Goal: Information Seeking & Learning: Learn about a topic

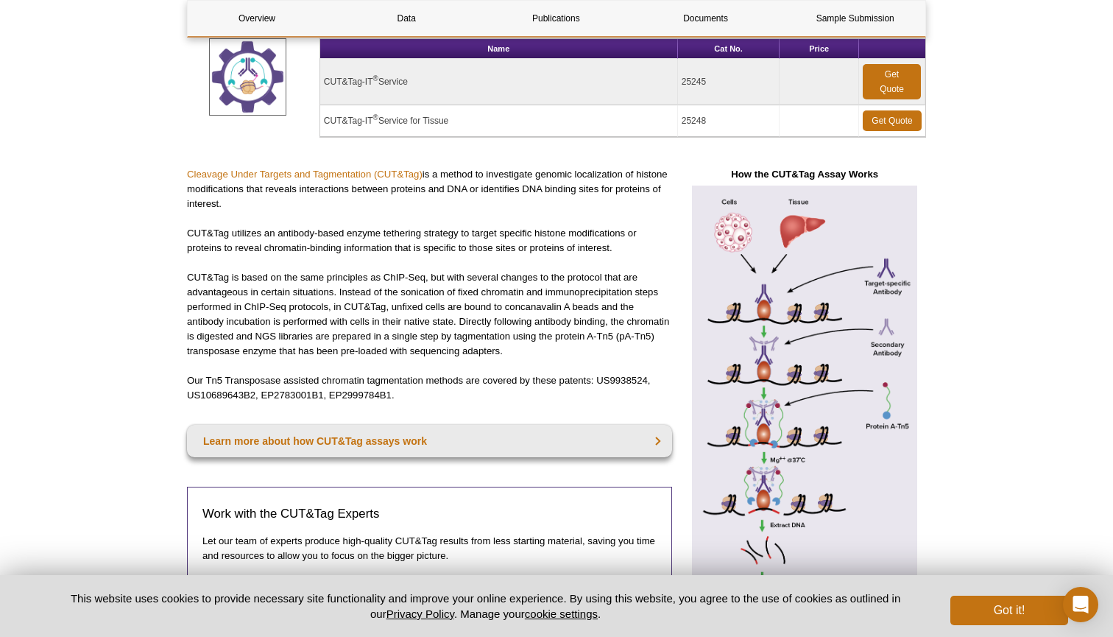
scroll to position [224, 0]
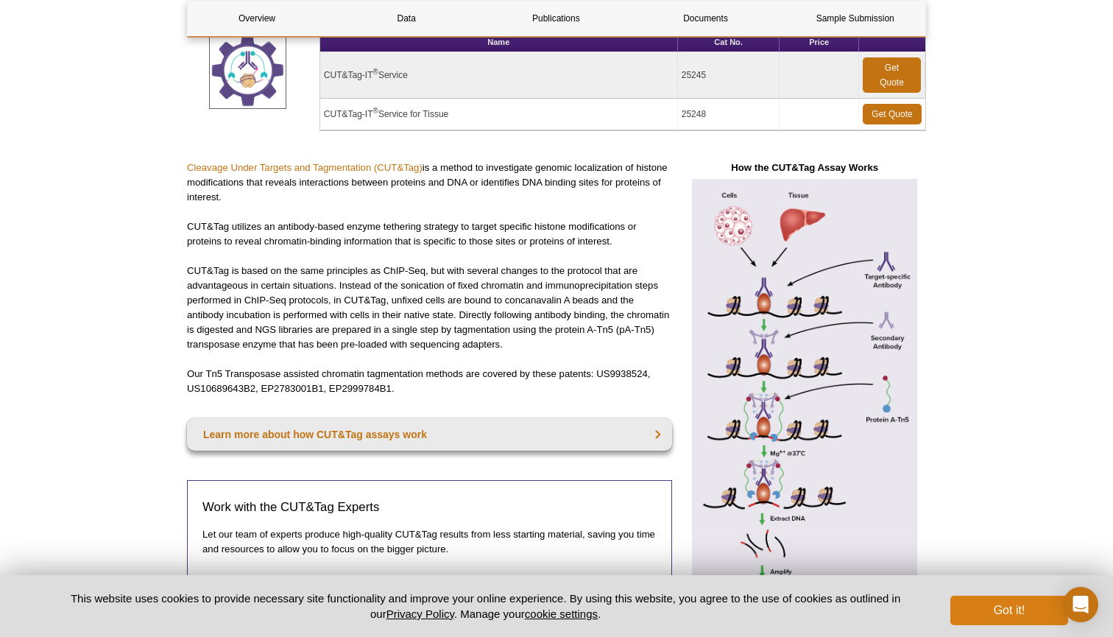
click at [1024, 612] on button "Got it!" at bounding box center [1009, 609] width 118 height 29
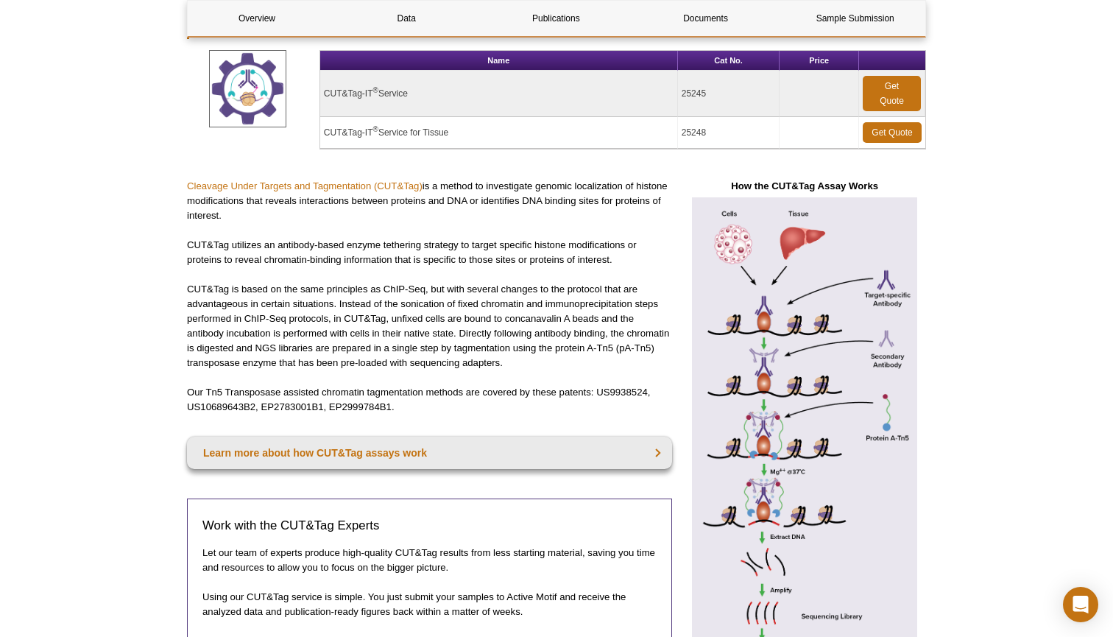
scroll to position [197, 0]
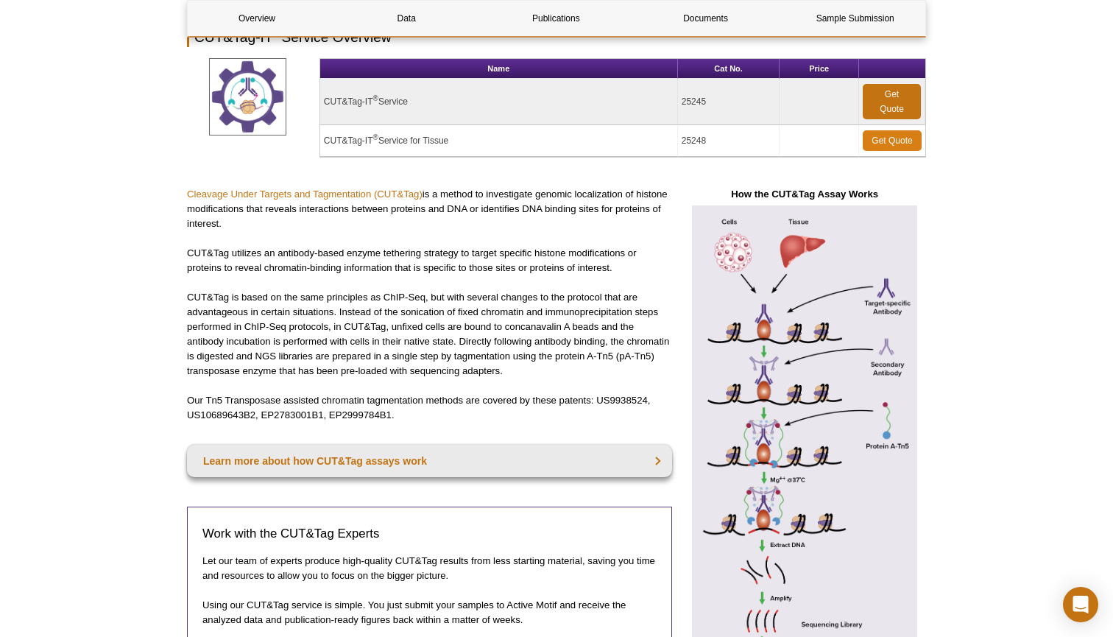
click at [887, 145] on link "Get Quote" at bounding box center [892, 140] width 59 height 21
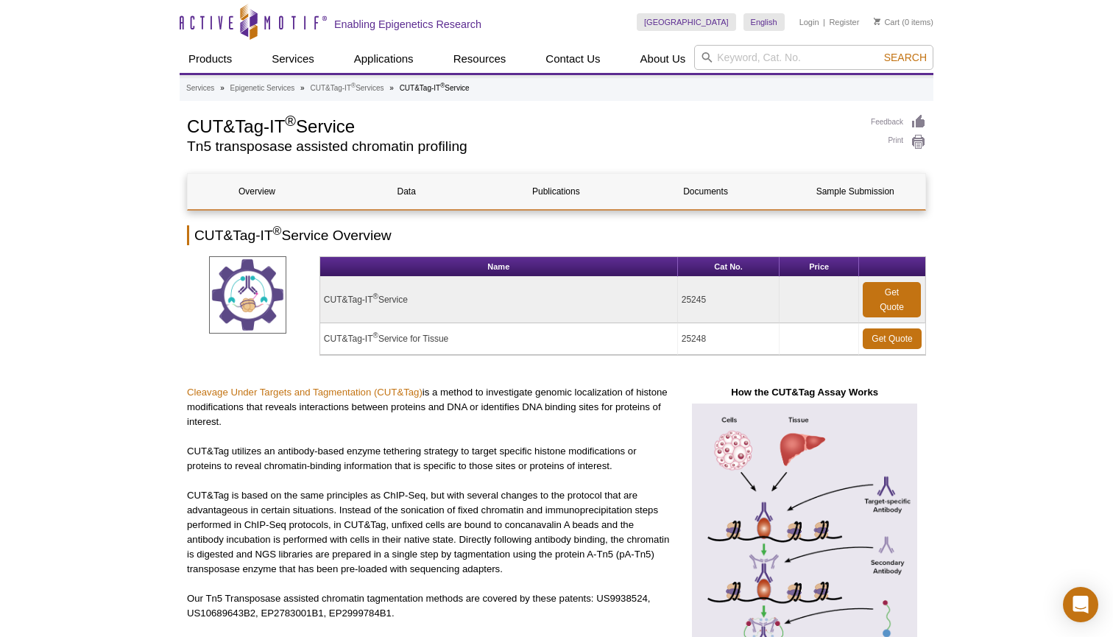
scroll to position [0, 0]
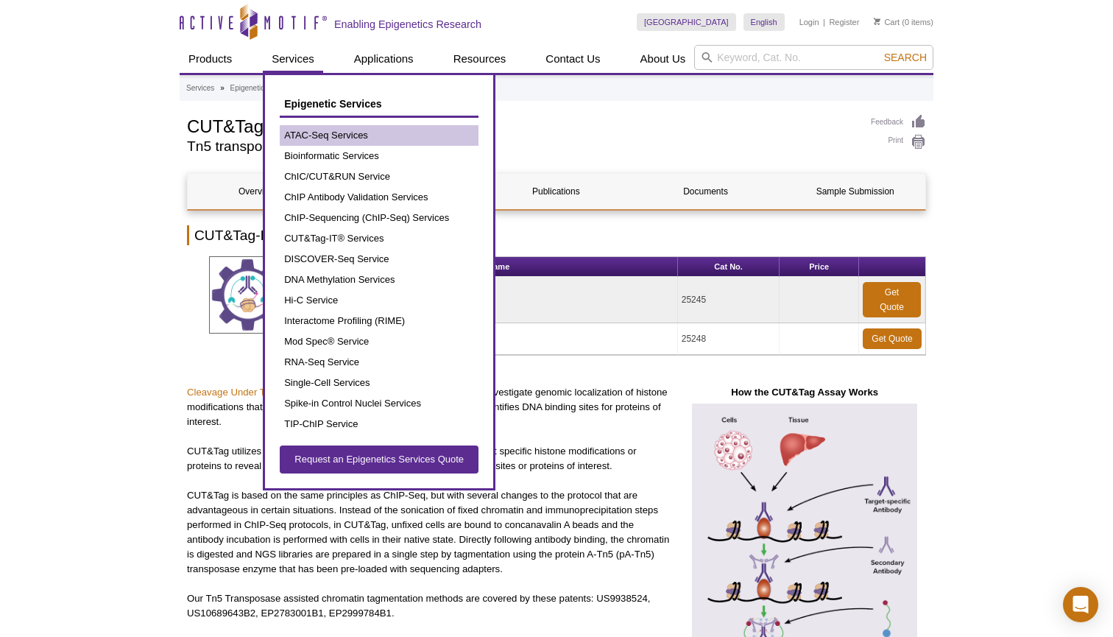
click at [361, 134] on link "ATAC-Seq Services" at bounding box center [379, 135] width 199 height 21
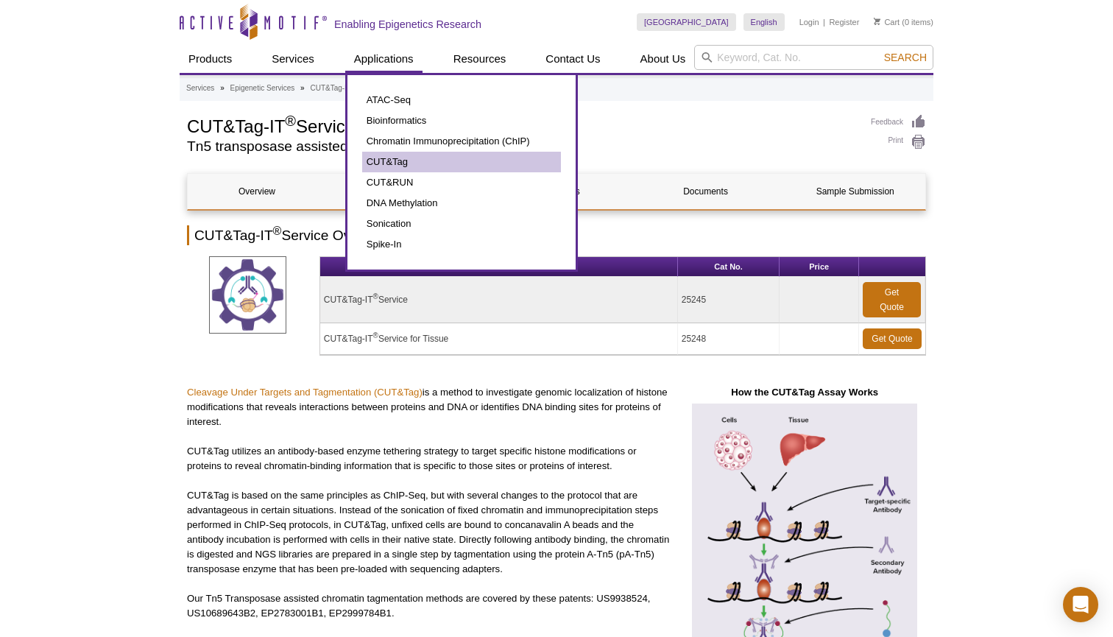
click at [411, 163] on link "CUT&Tag" at bounding box center [461, 162] width 199 height 21
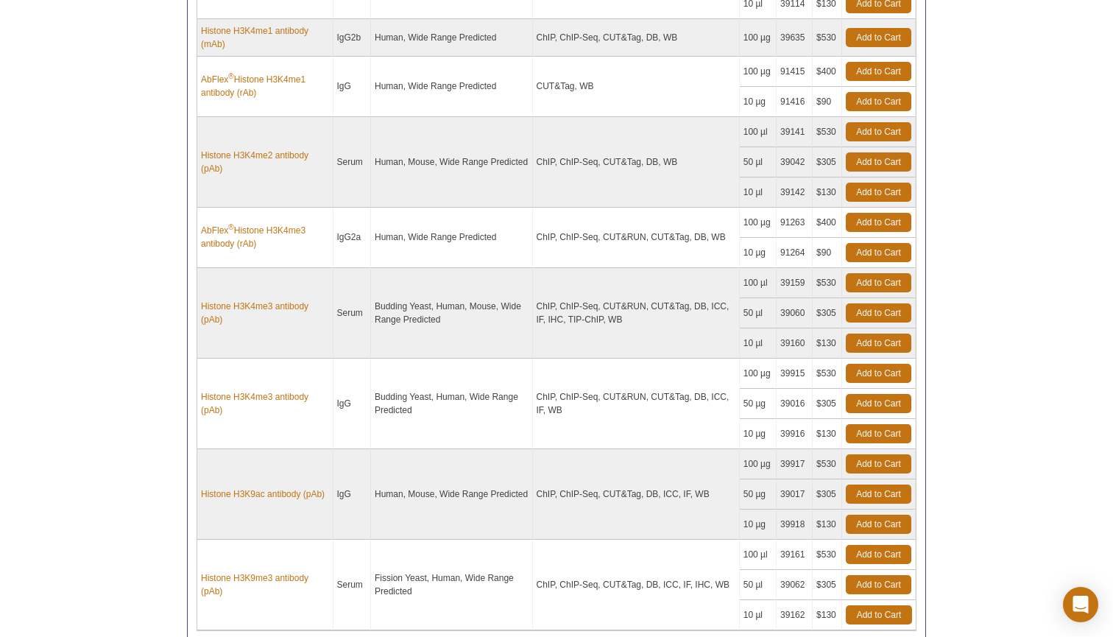
scroll to position [1007, 0]
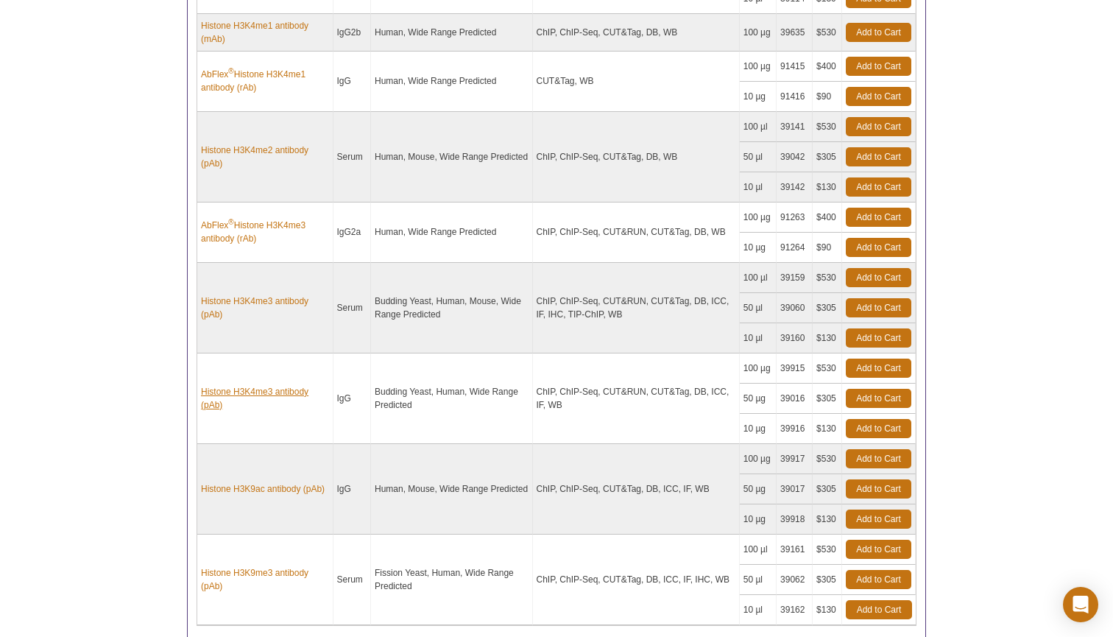
click at [264, 391] on link "Histone H3K4me3 antibody (pAb)" at bounding box center [265, 398] width 128 height 26
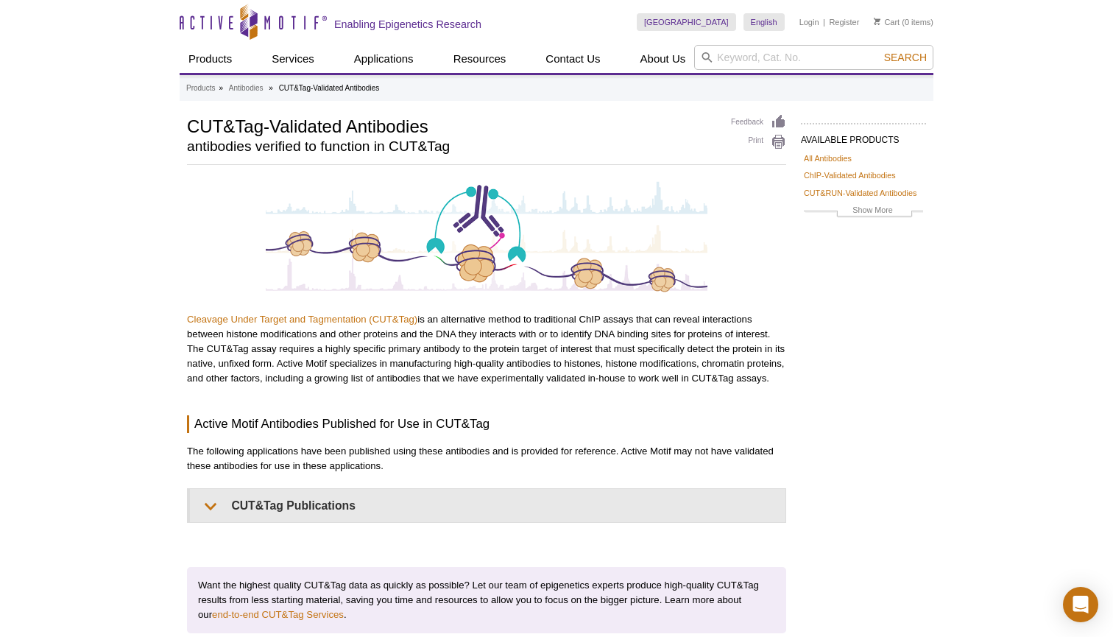
scroll to position [0, 0]
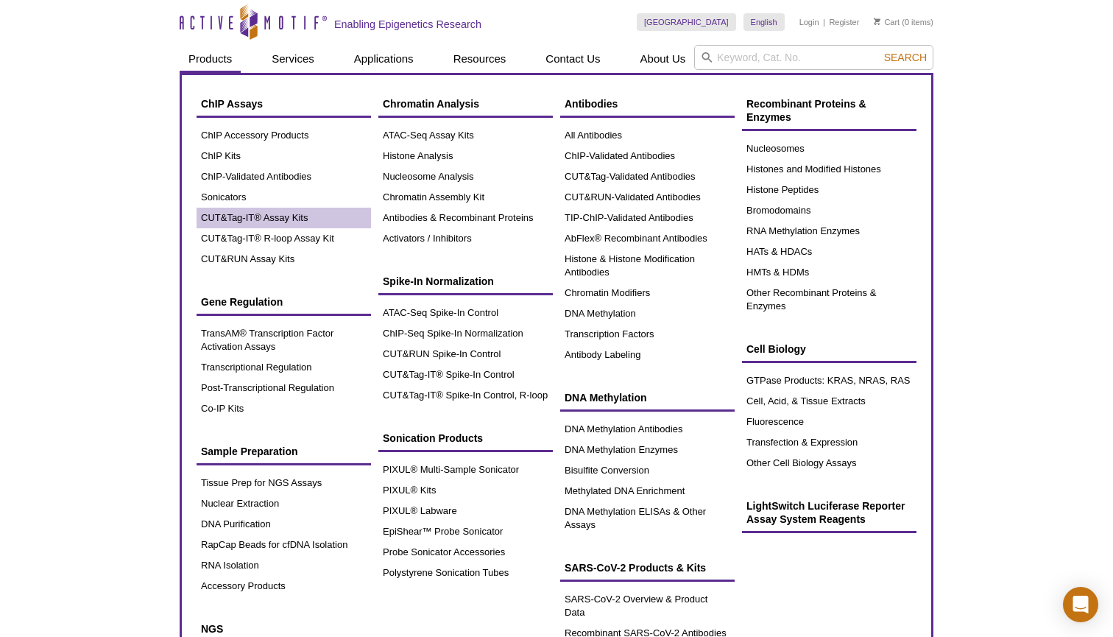
click at [280, 214] on link "CUT&Tag-IT® Assay Kits" at bounding box center [284, 218] width 174 height 21
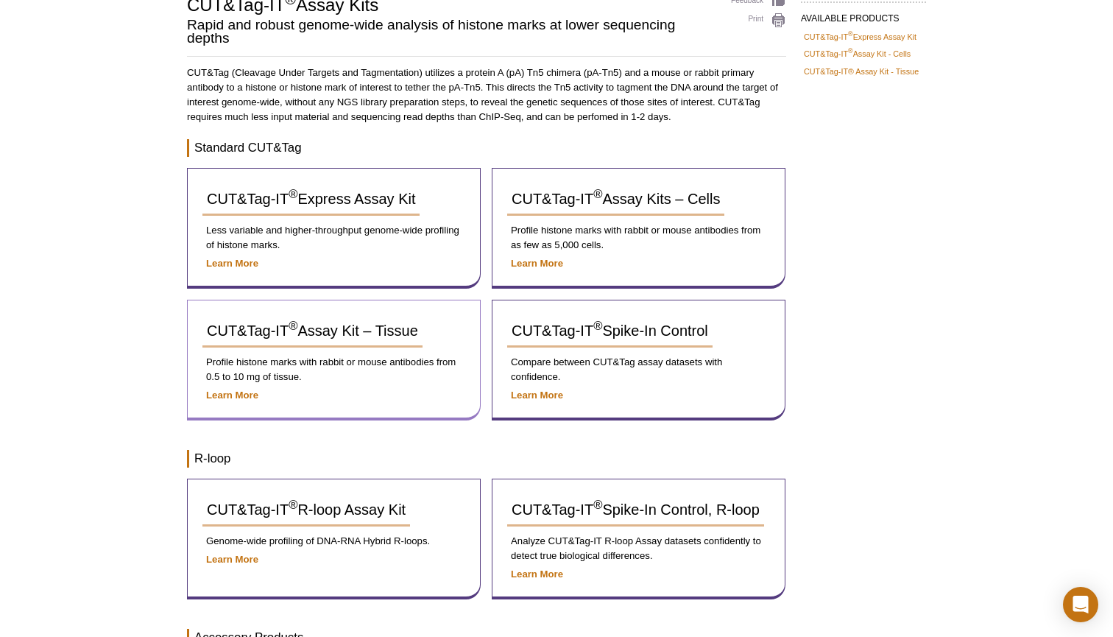
scroll to position [85, 0]
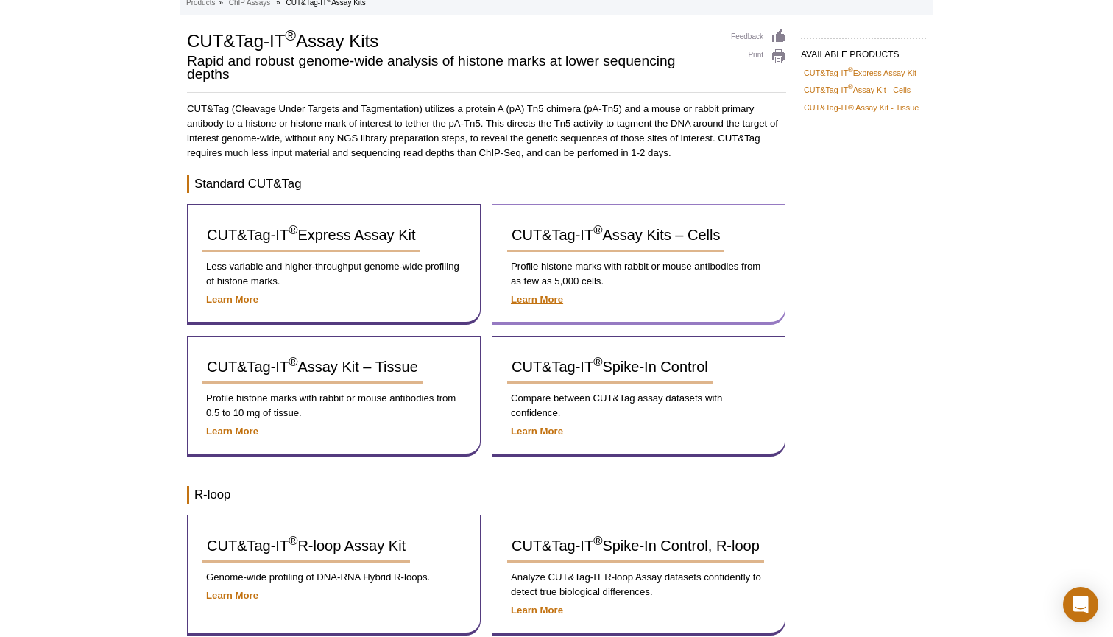
click at [548, 300] on strong "Learn More" at bounding box center [537, 299] width 52 height 11
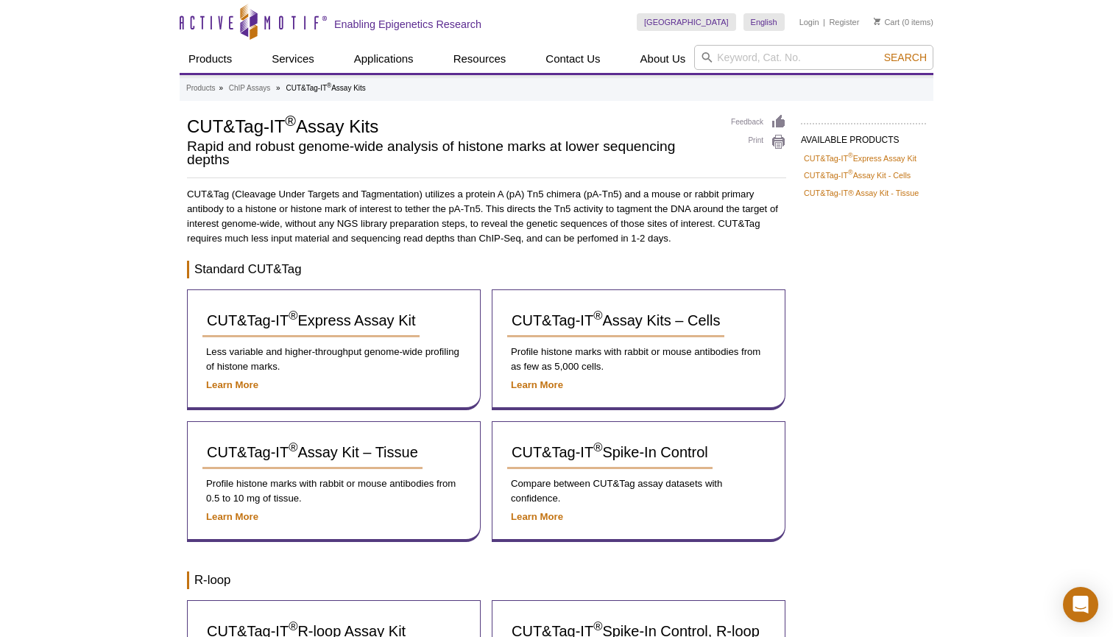
scroll to position [0, 0]
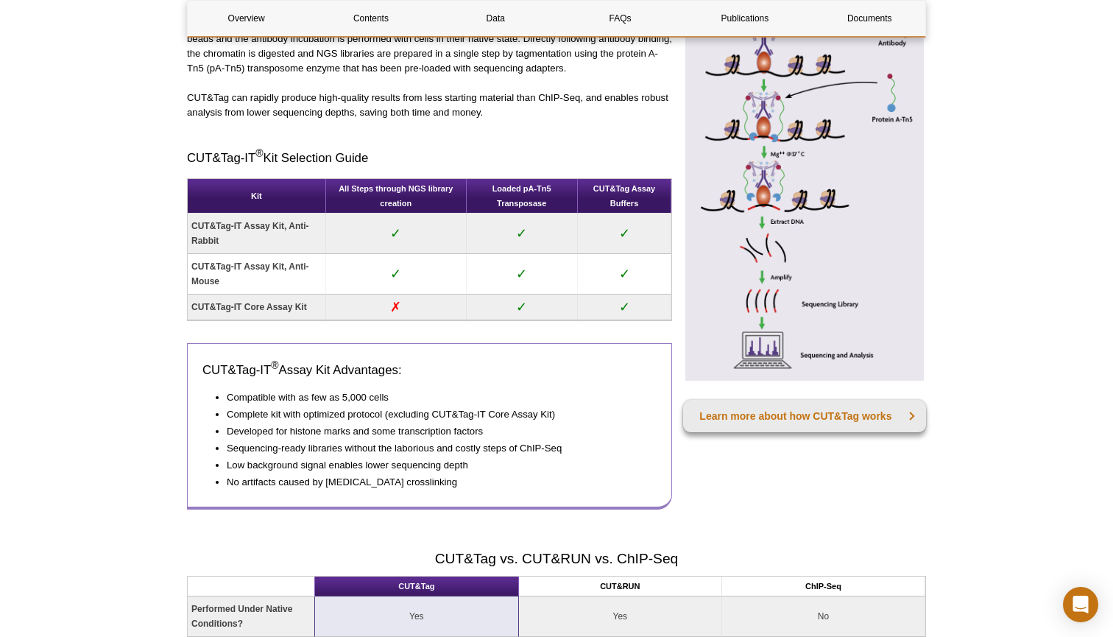
scroll to position [888, 0]
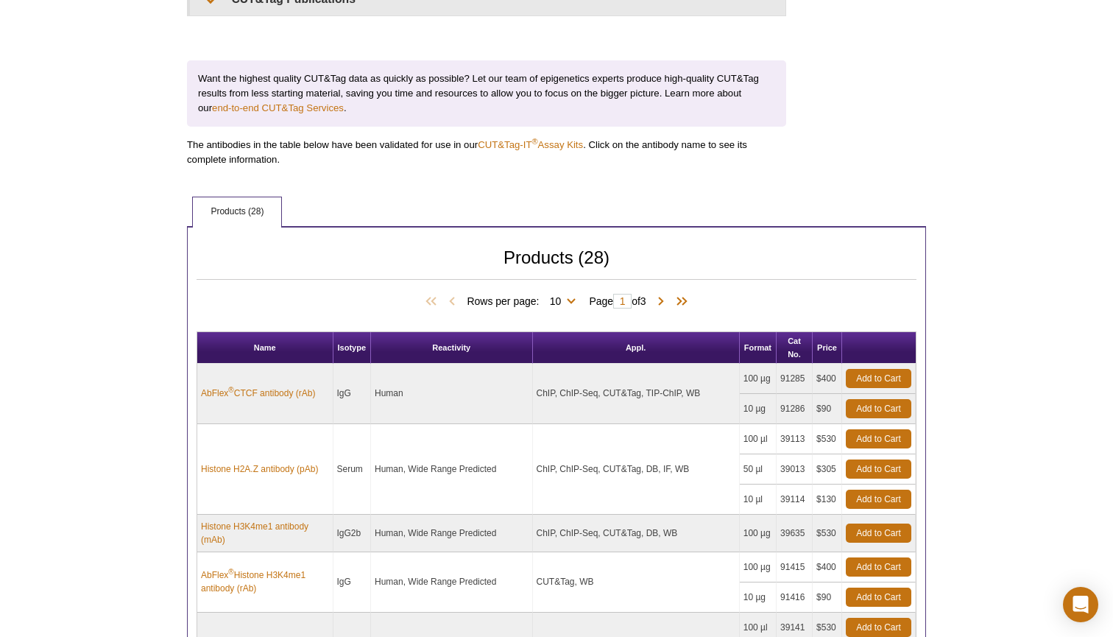
scroll to position [517, 0]
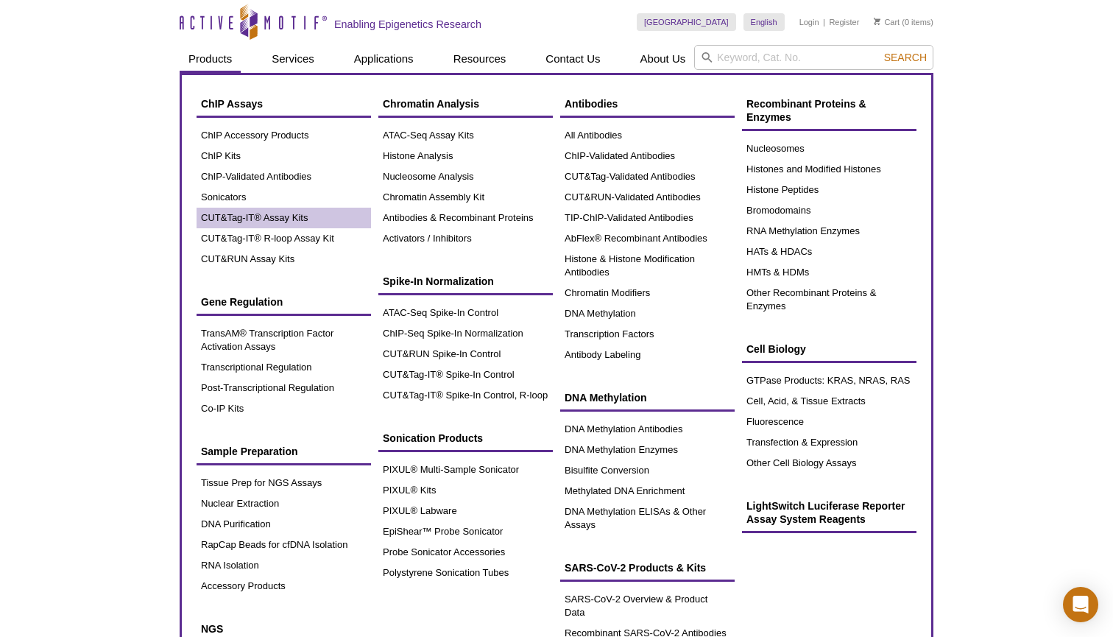
click at [279, 219] on link "CUT&Tag-IT® Assay Kits" at bounding box center [284, 218] width 174 height 21
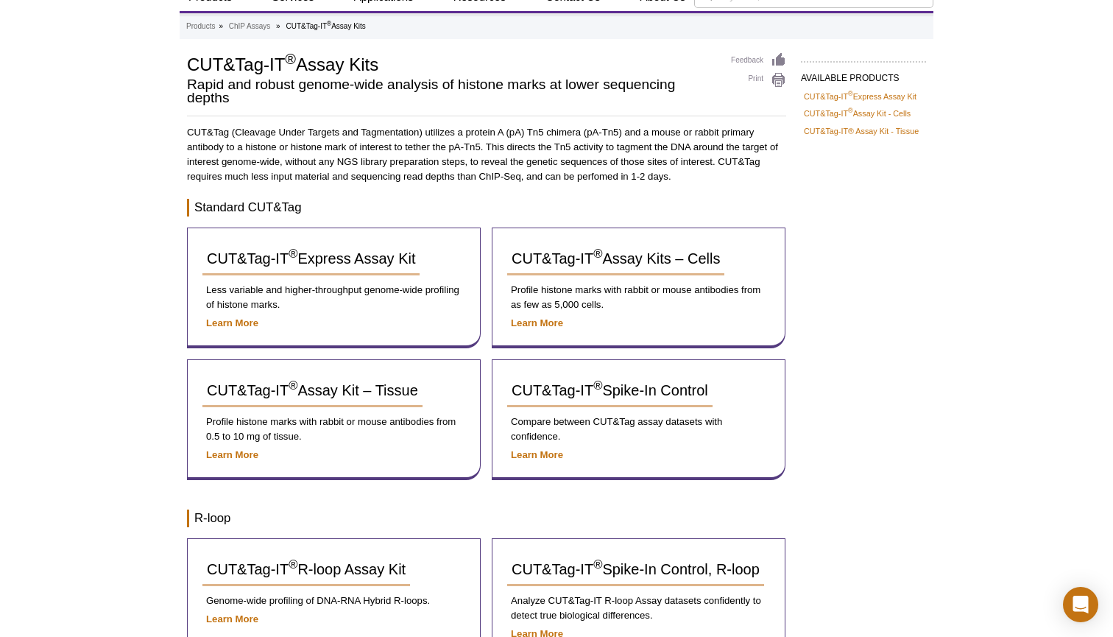
scroll to position [60, 0]
click at [537, 325] on strong "Learn More" at bounding box center [537, 324] width 52 height 11
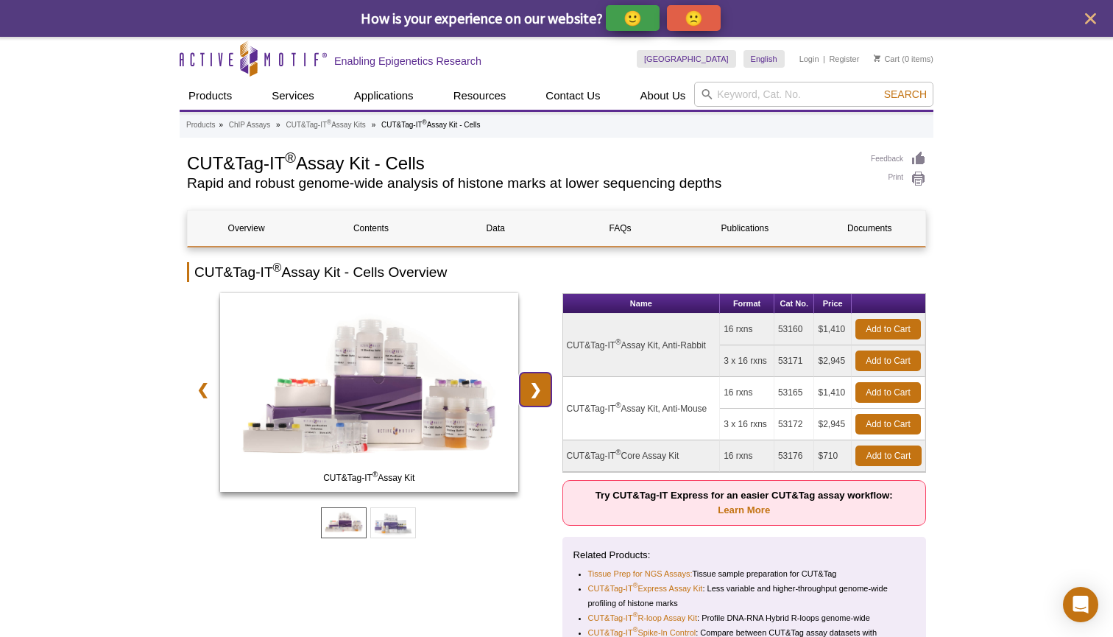
click at [537, 397] on link "❯" at bounding box center [536, 389] width 32 height 34
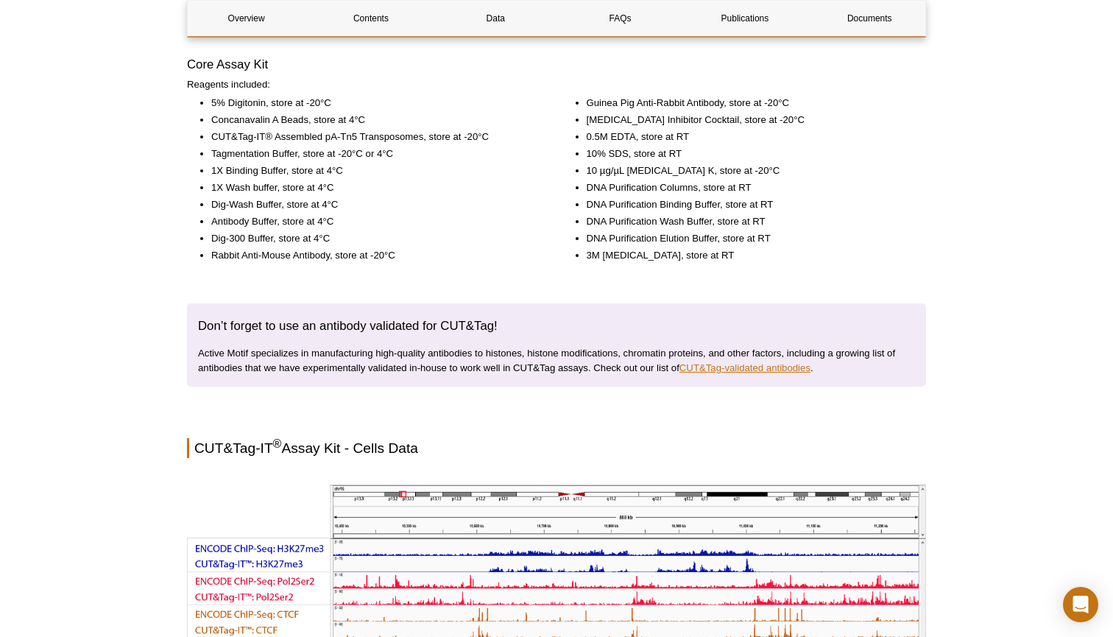
scroll to position [2394, 0]
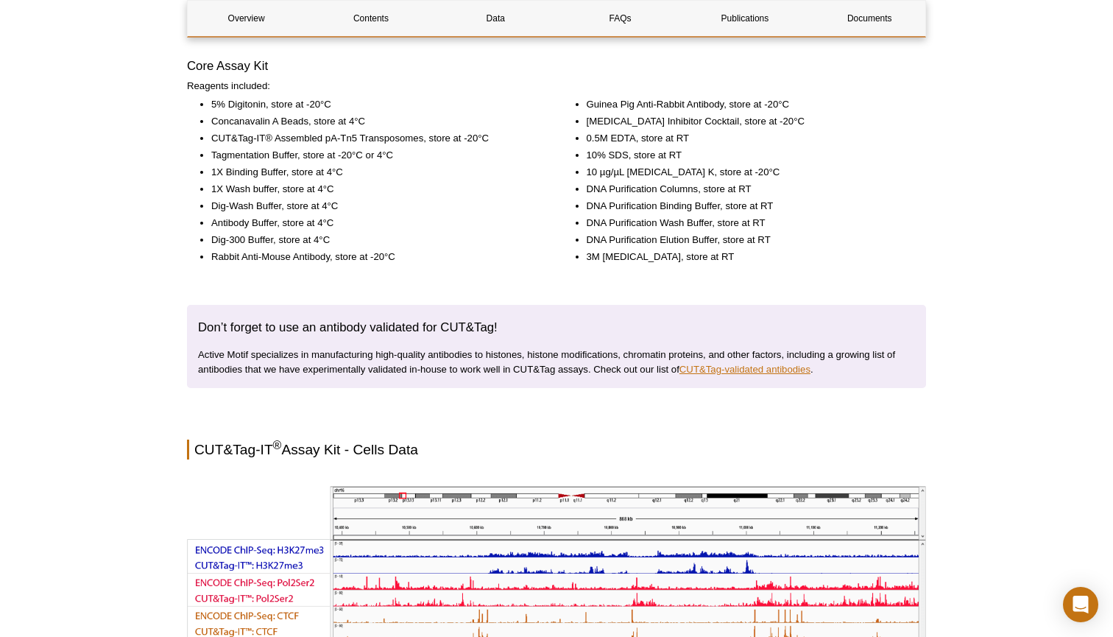
click at [726, 375] on link "CUT&Tag-validated antibodies" at bounding box center [744, 369] width 131 height 11
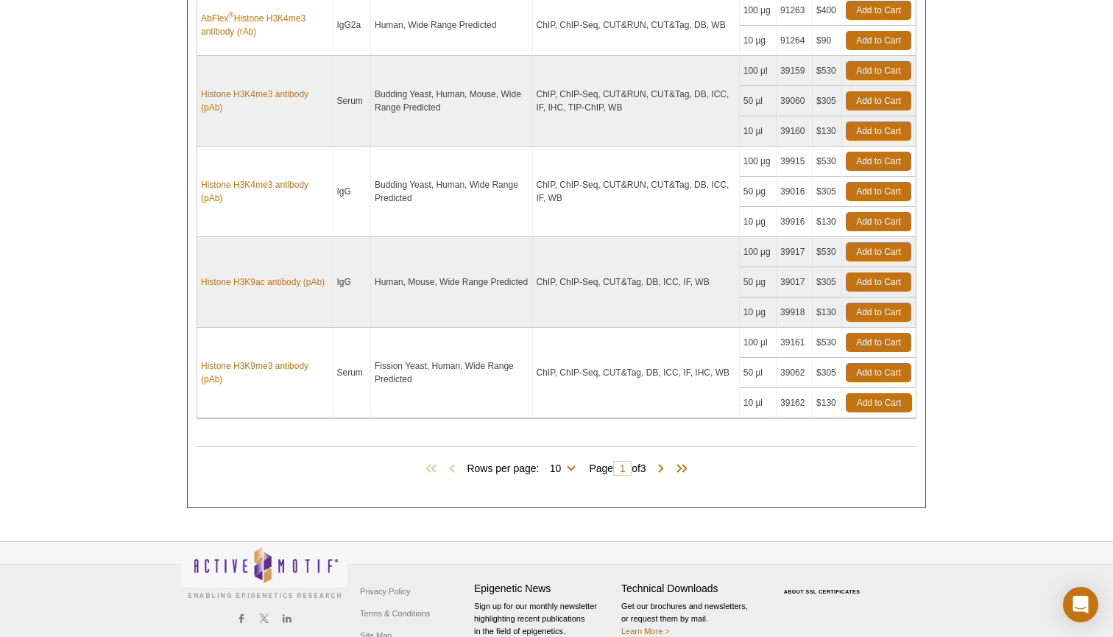
scroll to position [1218, 0]
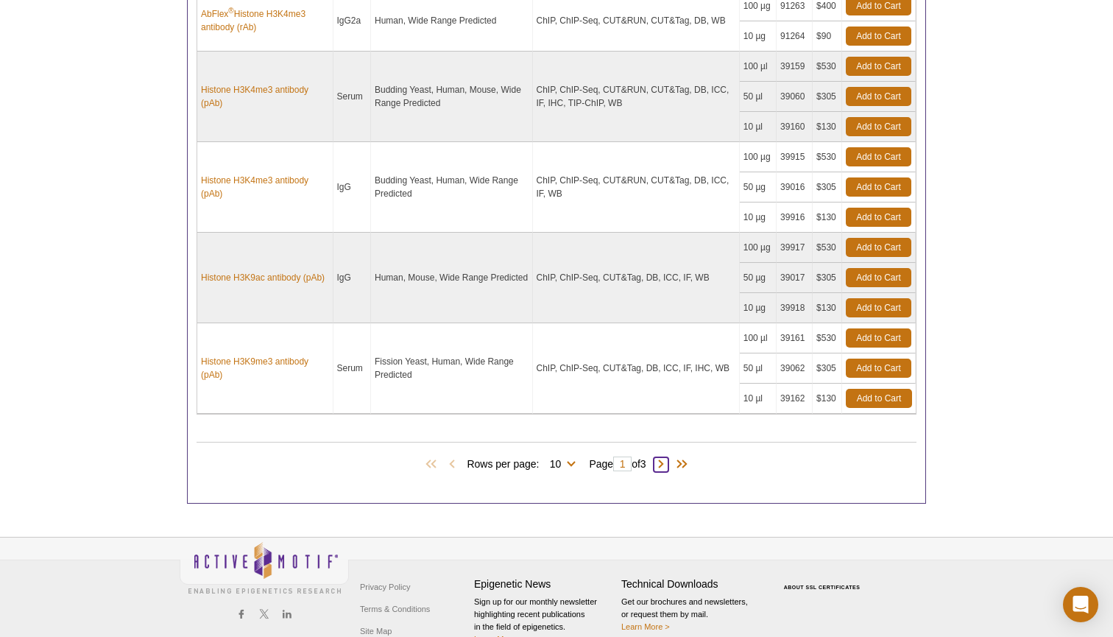
click at [665, 462] on span at bounding box center [661, 464] width 15 height 15
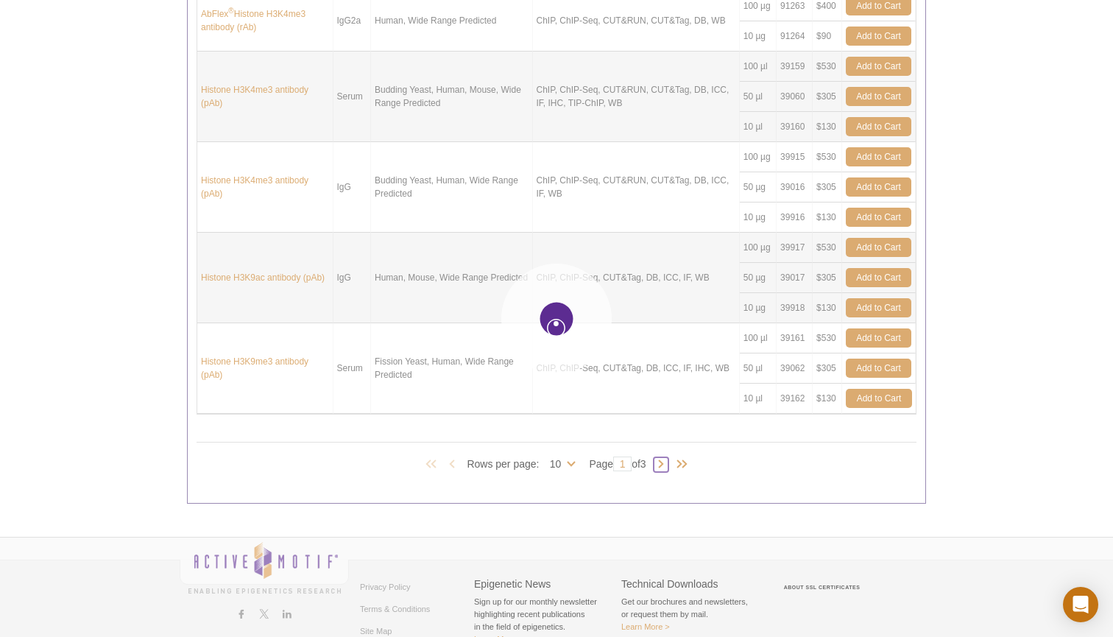
type input "2"
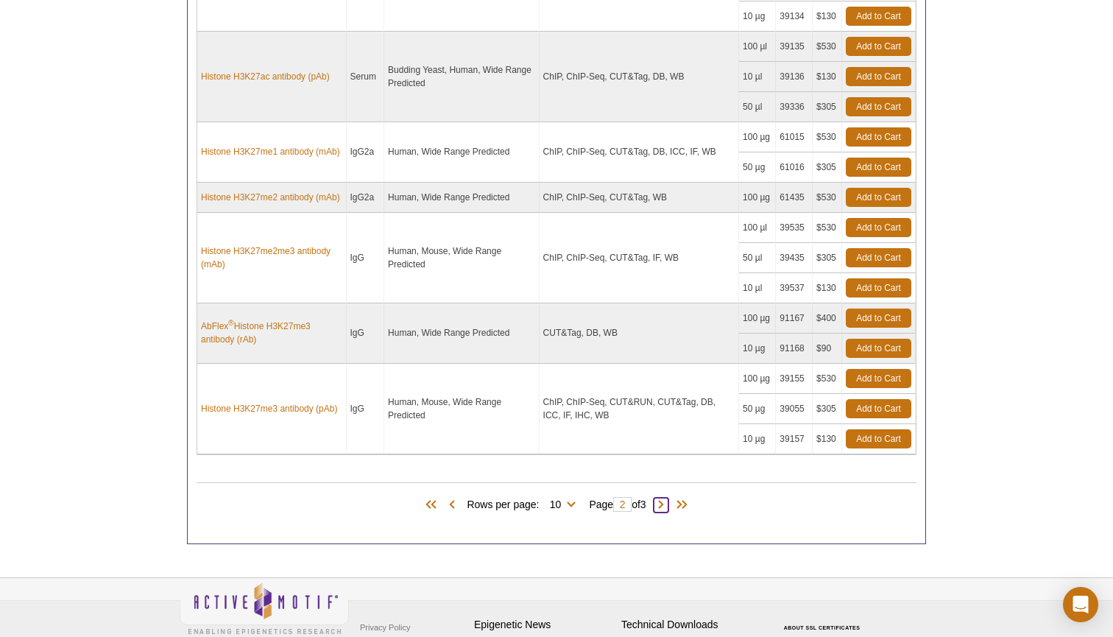
scroll to position [1142, 0]
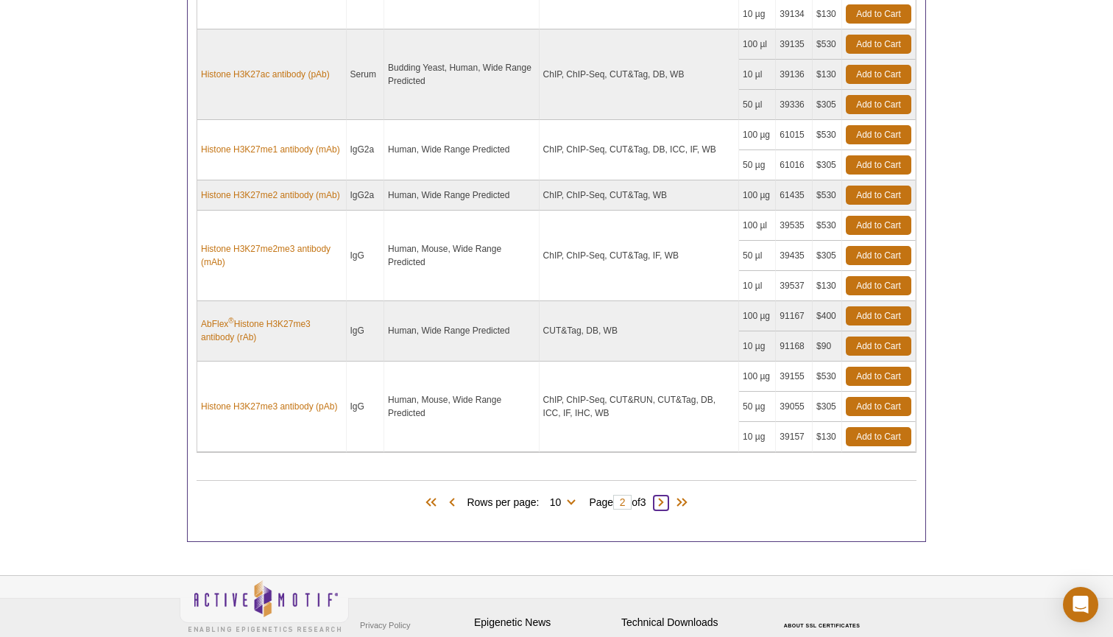
click at [666, 499] on span at bounding box center [661, 502] width 15 height 15
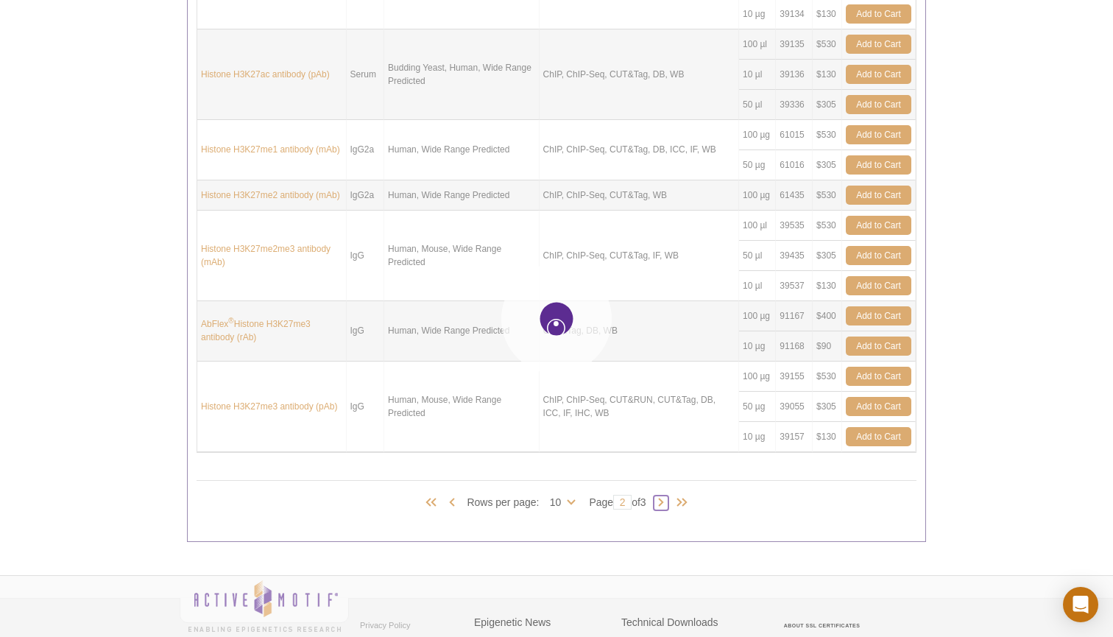
type input "3"
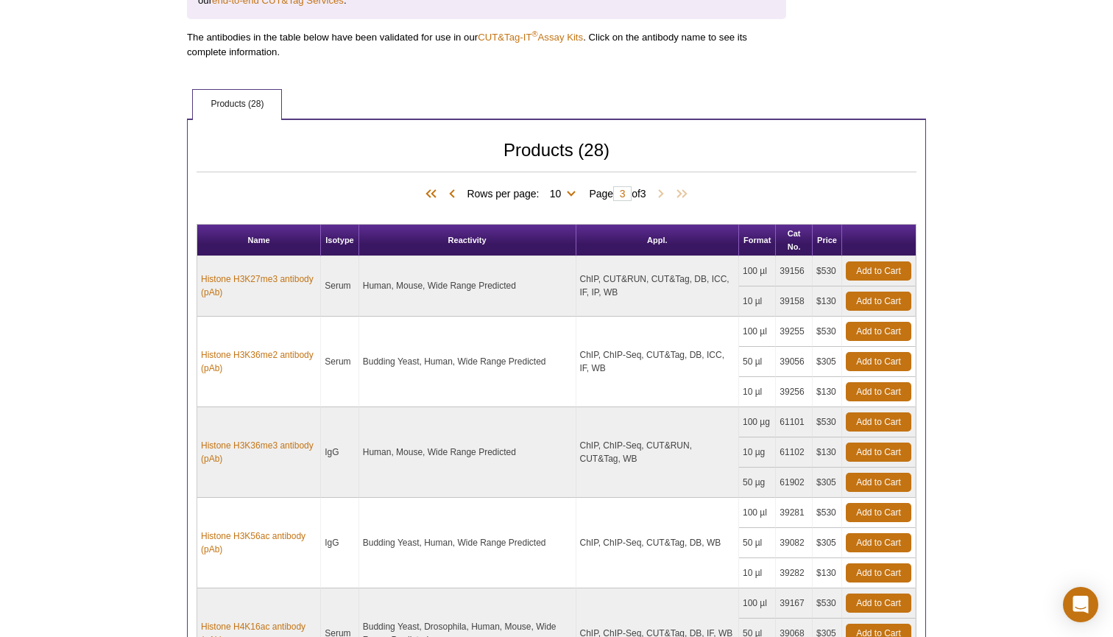
scroll to position [607, 0]
